Goal: Ask a question

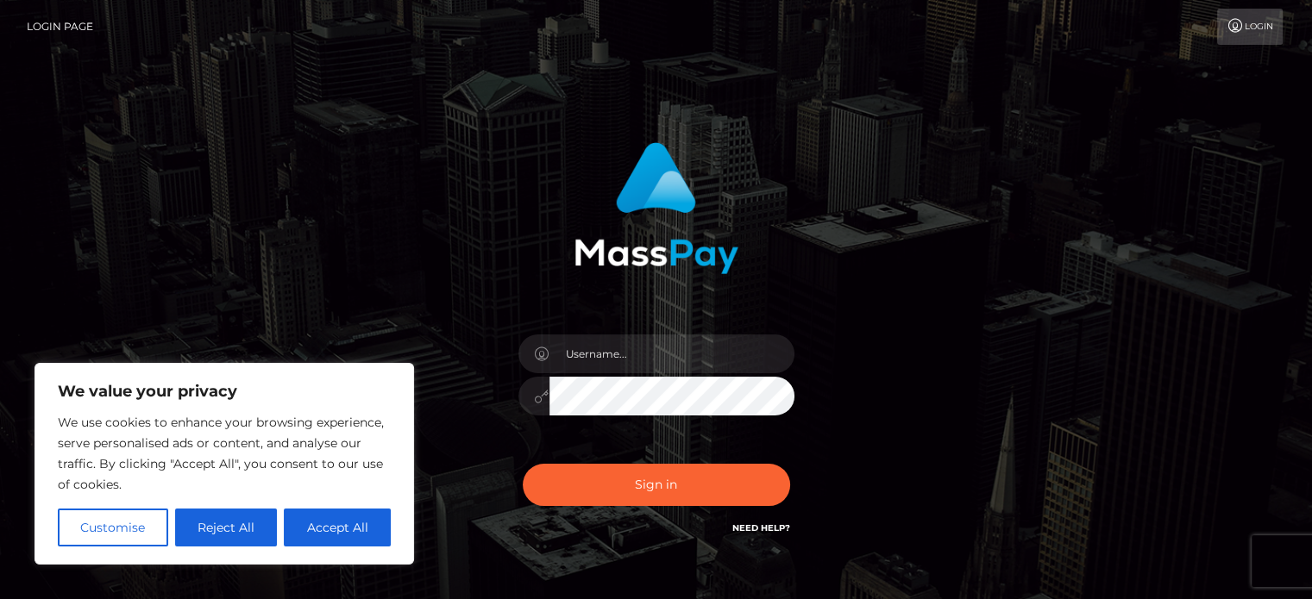
scroll to position [97, 0]
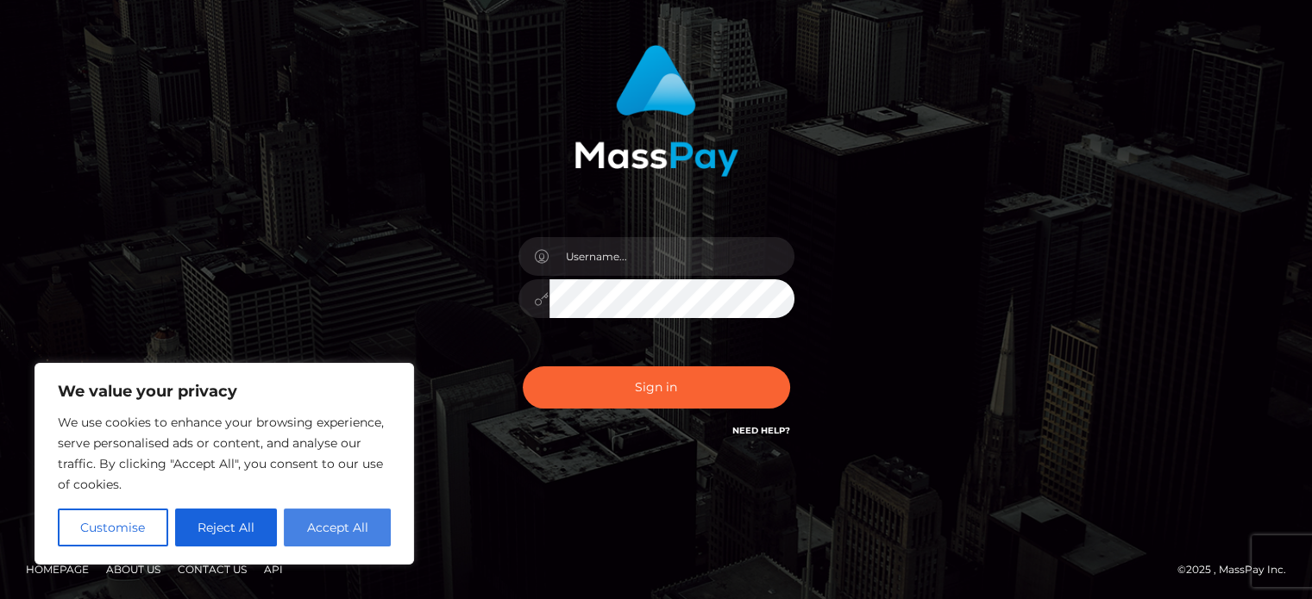
click at [318, 514] on button "Accept All" at bounding box center [337, 528] width 107 height 38
checkbox input "true"
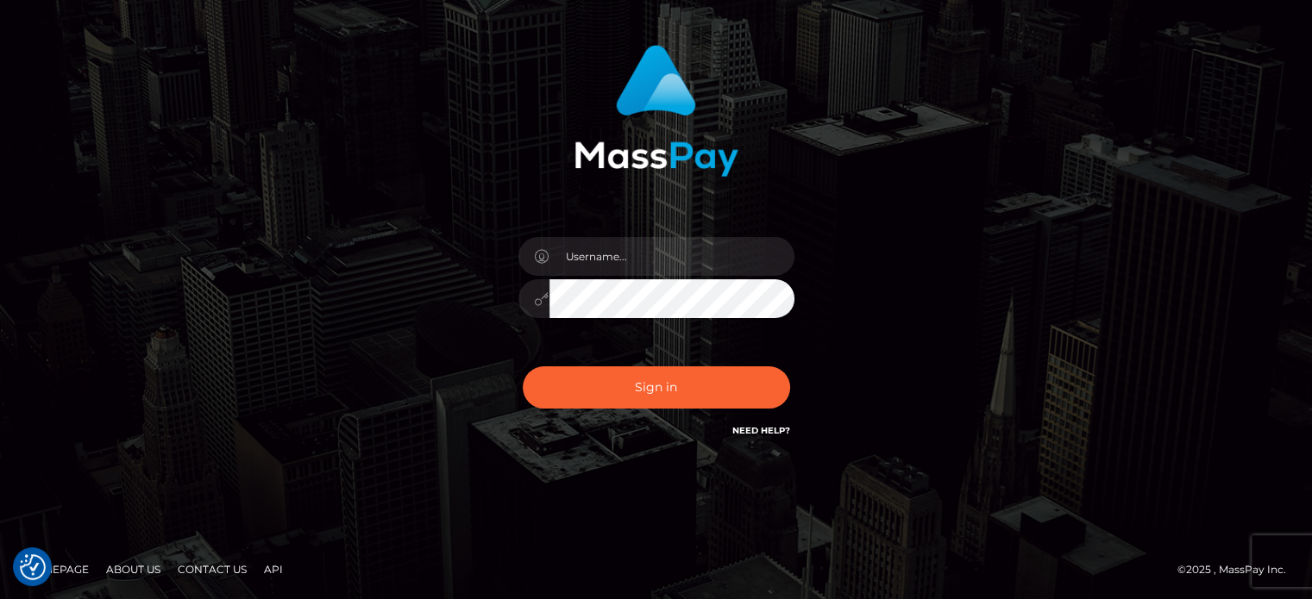
click at [776, 429] on link "Need Help?" at bounding box center [761, 430] width 58 height 11
click at [1097, 444] on div "Sign in" at bounding box center [656, 251] width 983 height 439
click at [764, 430] on link "Need Help?" at bounding box center [761, 430] width 58 height 11
